Goal: Find specific page/section: Find specific page/section

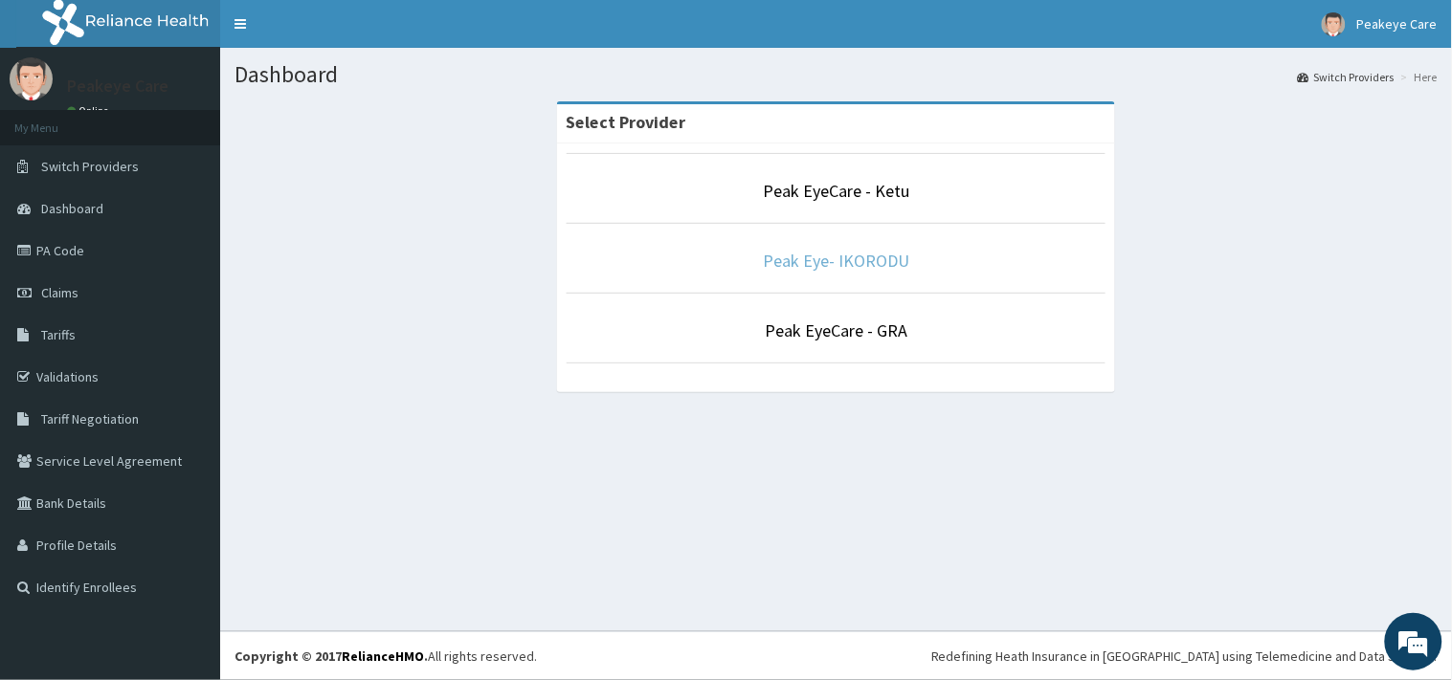
click at [880, 252] on link "Peak Eye- IKORODU" at bounding box center [836, 261] width 146 height 22
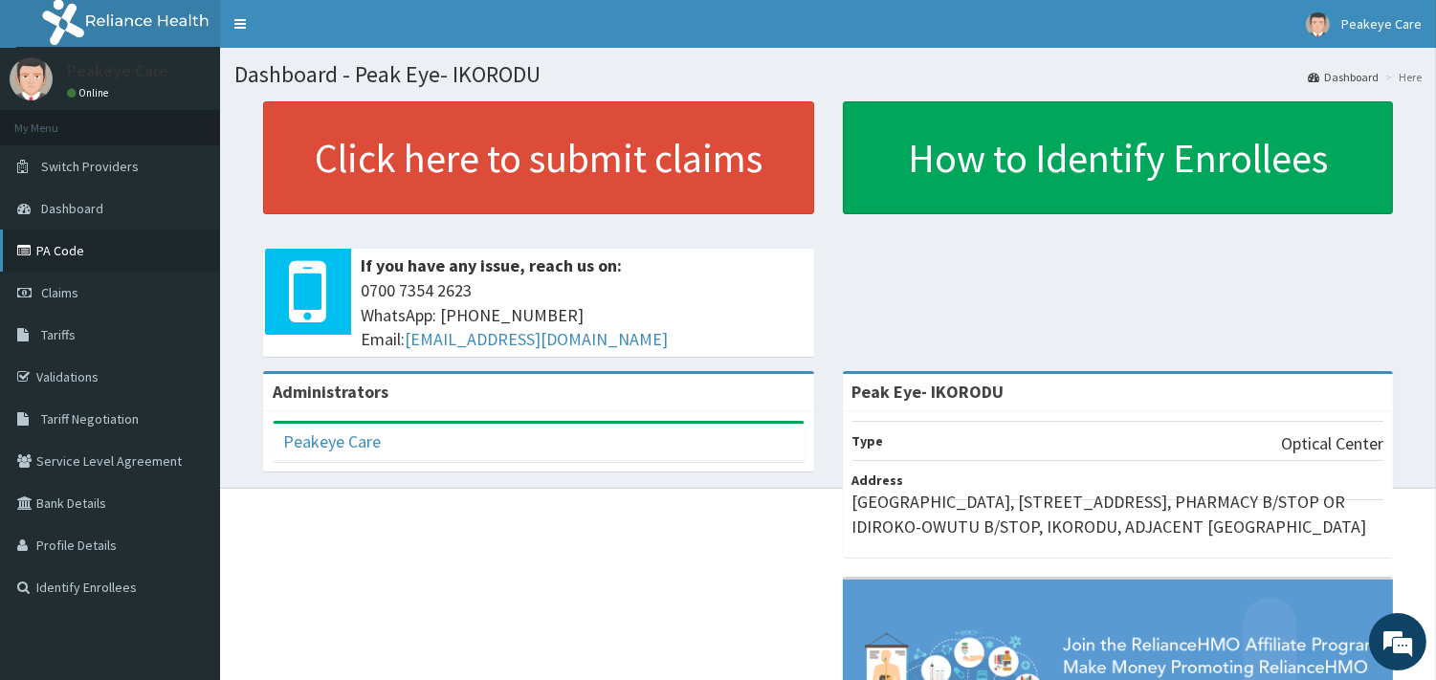
click at [55, 242] on link "PA Code" at bounding box center [110, 251] width 220 height 42
